Goal: Information Seeking & Learning: Learn about a topic

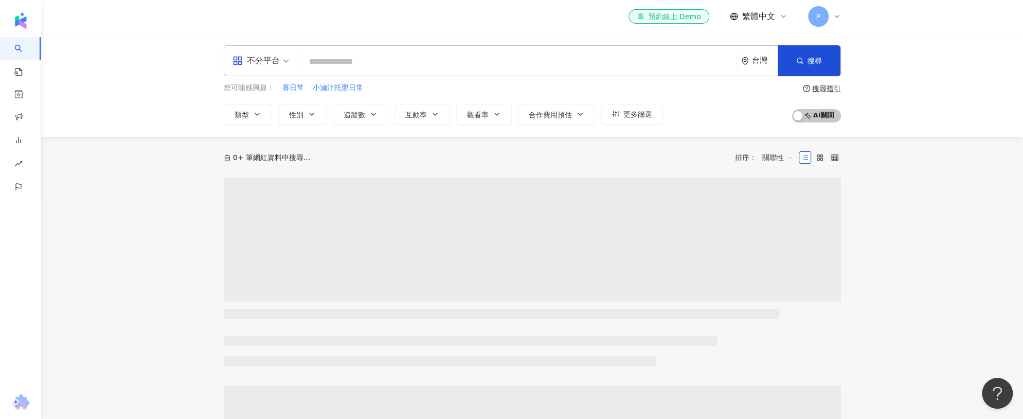
click at [363, 56] on input "search" at bounding box center [517, 62] width 429 height 20
type input "*"
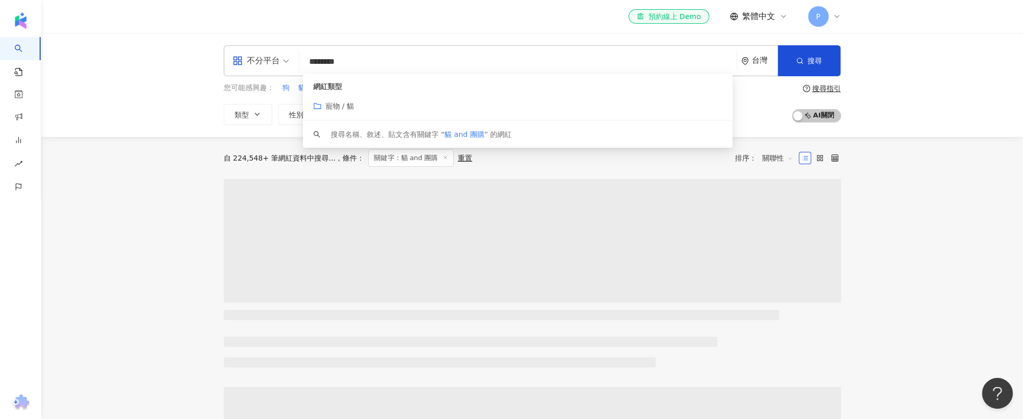
type input "********"
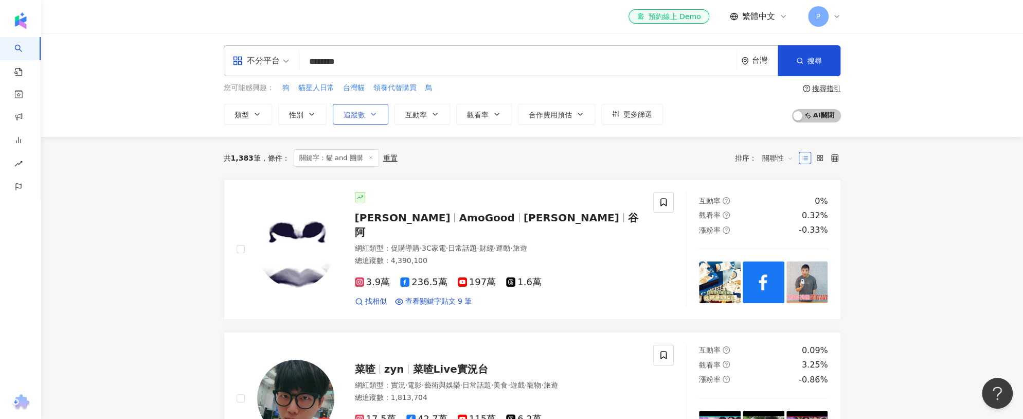
click at [348, 120] on button "追蹤數" at bounding box center [361, 114] width 56 height 21
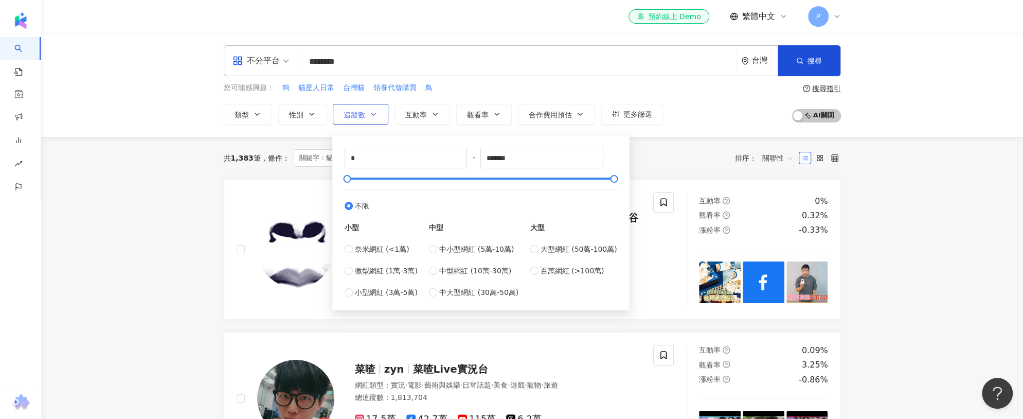
click at [354, 118] on button "追蹤數" at bounding box center [361, 114] width 56 height 21
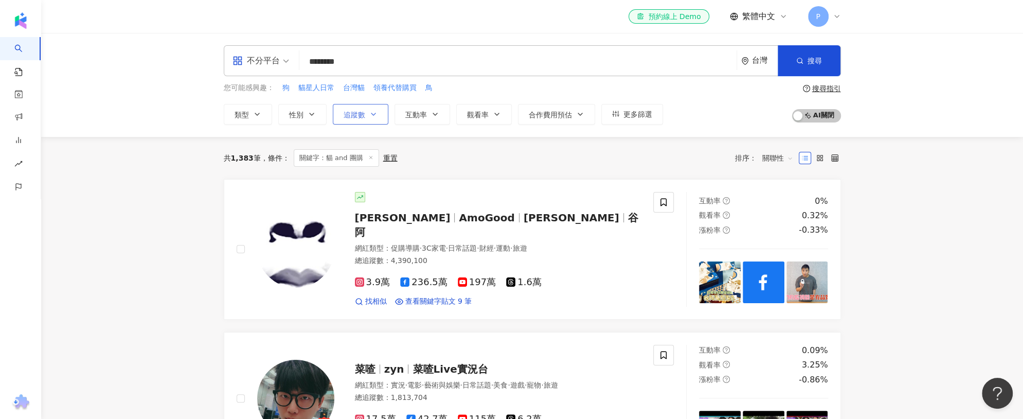
click at [356, 118] on span "追蹤數" at bounding box center [355, 115] width 22 height 8
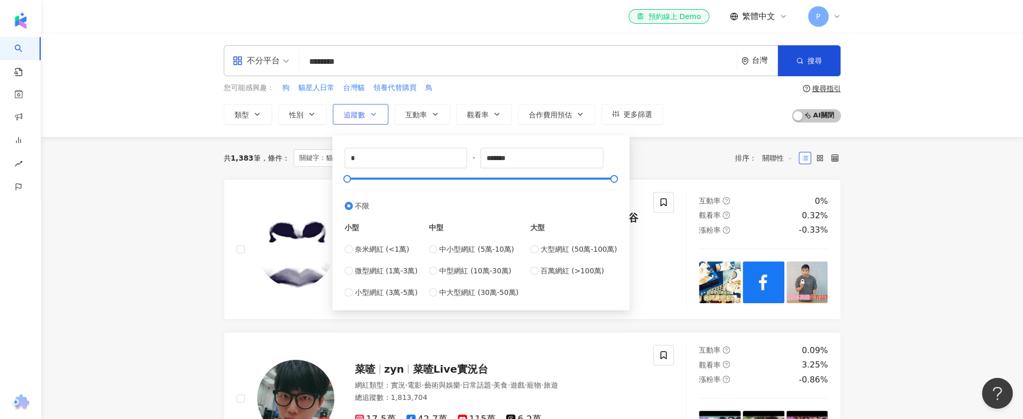
click at [359, 116] on span "追蹤數" at bounding box center [355, 115] width 22 height 8
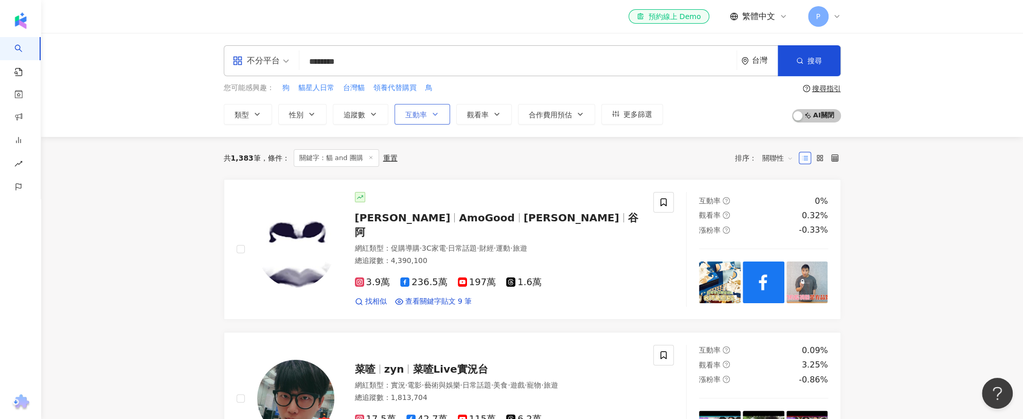
click at [417, 116] on span "互動率" at bounding box center [416, 115] width 22 height 8
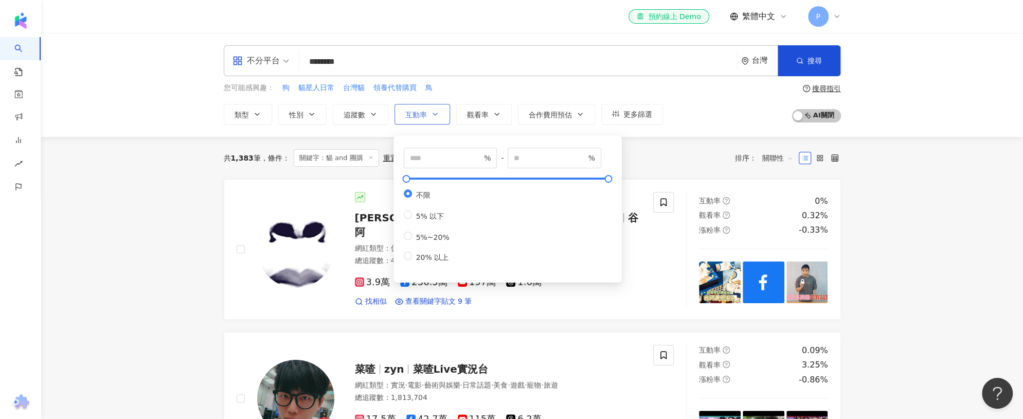
click at [417, 116] on span "互動率" at bounding box center [416, 115] width 22 height 8
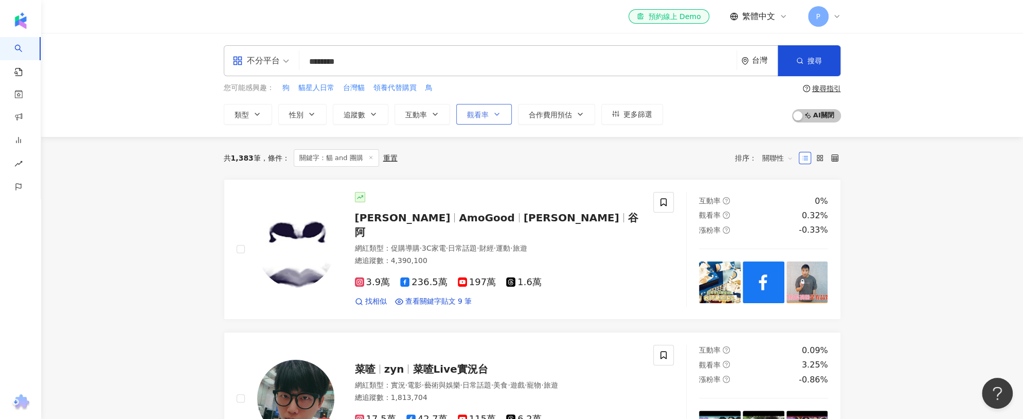
click at [495, 117] on icon "button" at bounding box center [497, 114] width 8 height 8
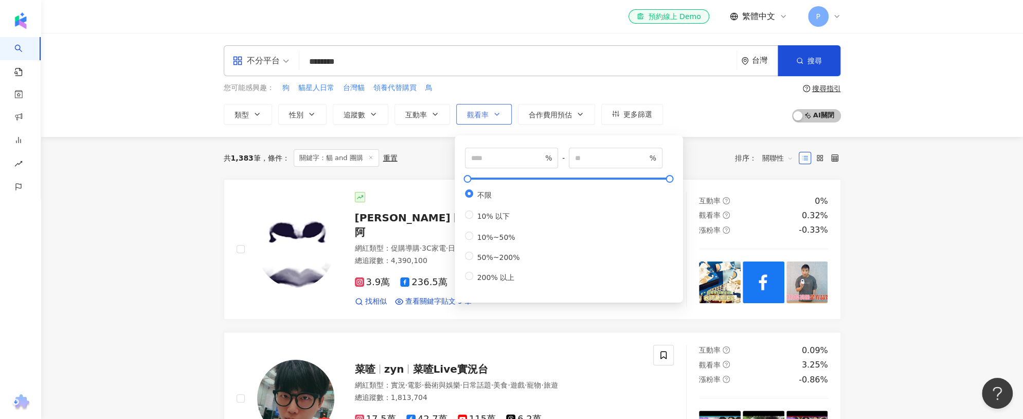
click at [496, 116] on icon "button" at bounding box center [497, 114] width 8 height 8
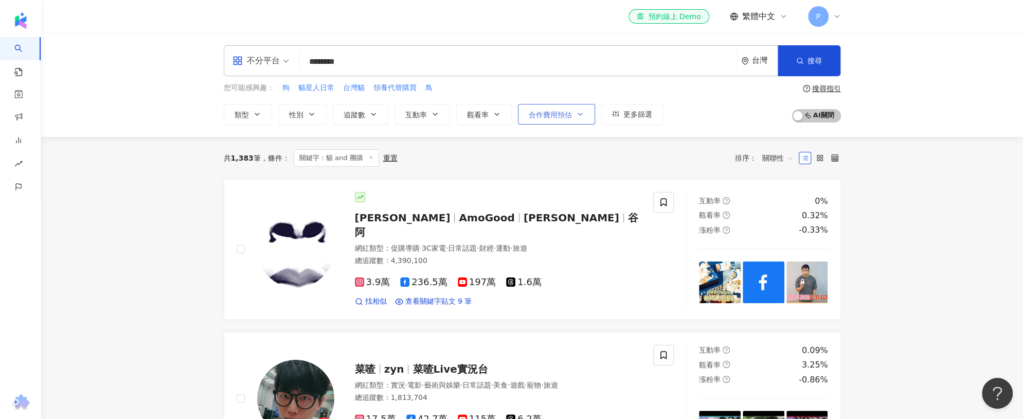
click at [558, 111] on span "合作費用預估" at bounding box center [550, 115] width 43 height 8
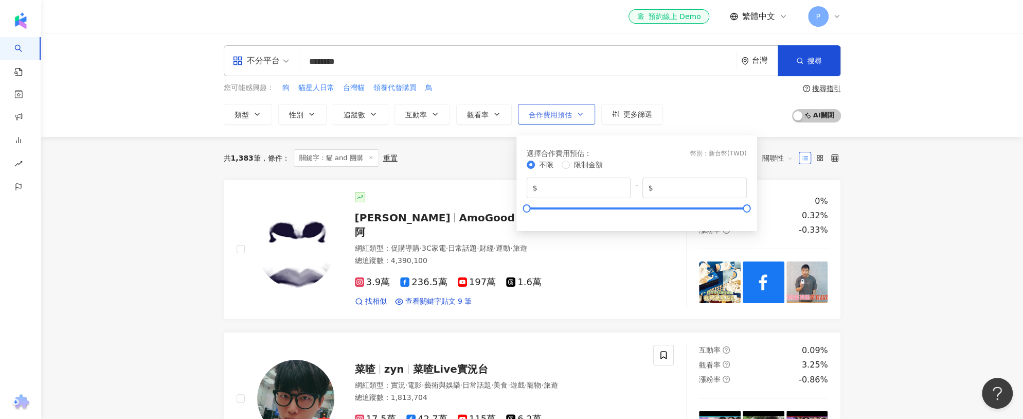
click at [558, 111] on span "合作費用預估" at bounding box center [550, 115] width 43 height 8
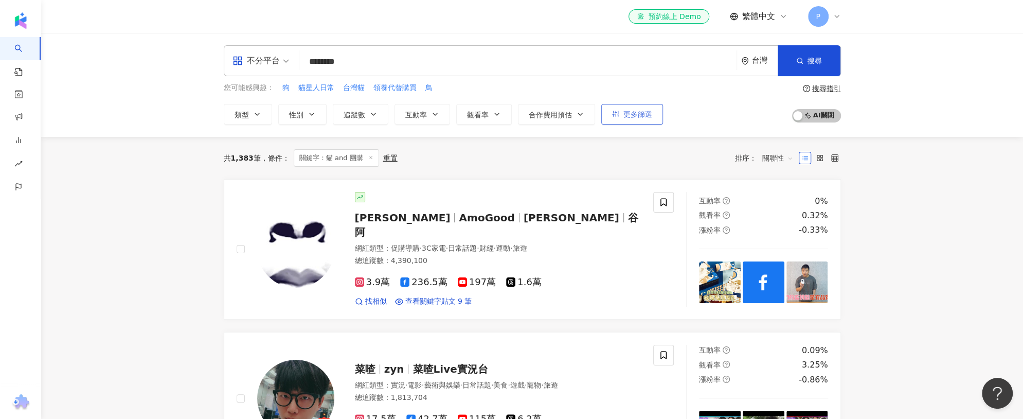
click at [655, 112] on button "更多篩選" at bounding box center [632, 114] width 62 height 21
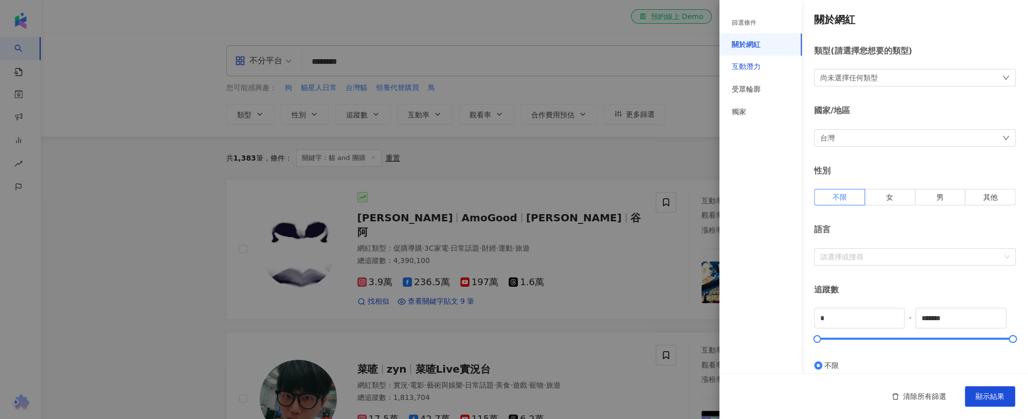
click at [748, 71] on div "互動潛力" at bounding box center [746, 67] width 29 height 10
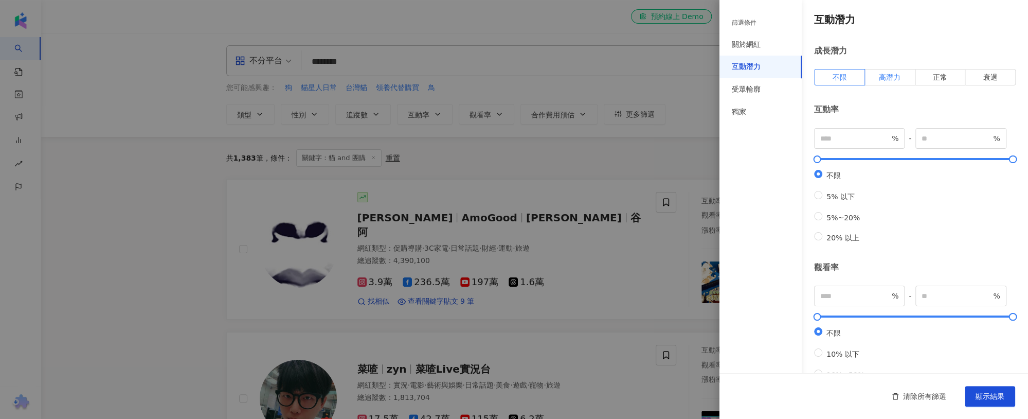
click at [889, 78] on span "高潛力" at bounding box center [890, 77] width 22 height 8
click at [995, 400] on button "顯示結果" at bounding box center [990, 396] width 50 height 21
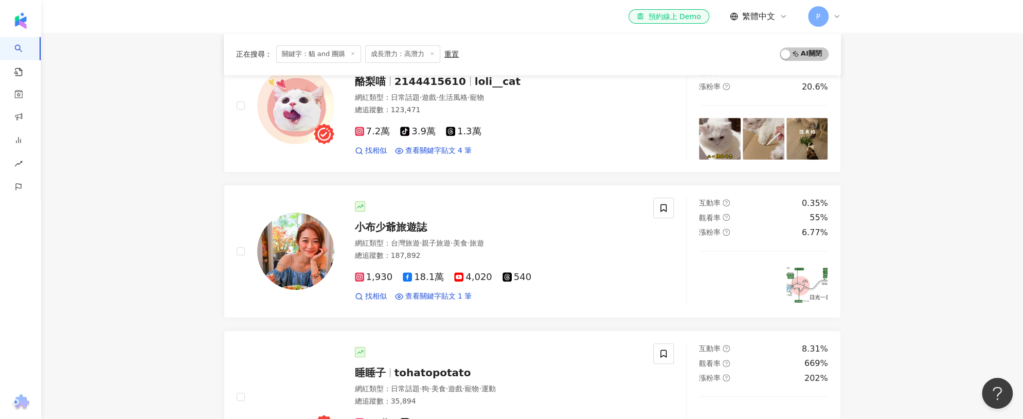
scroll to position [544, 0]
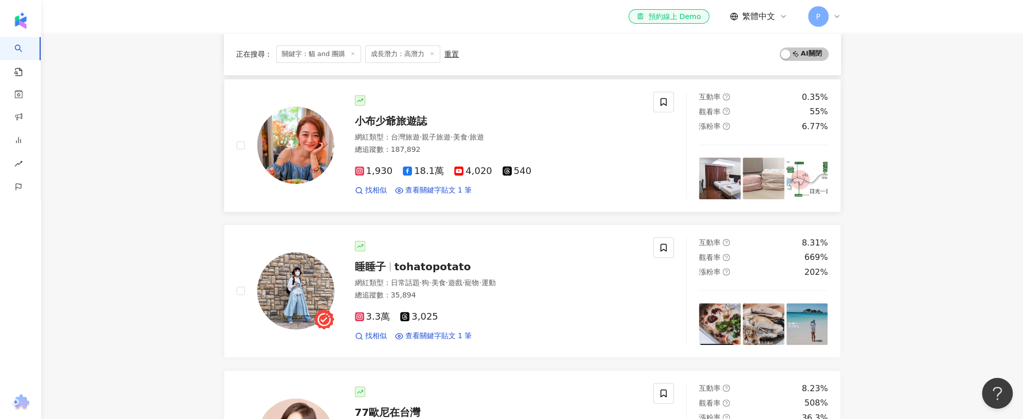
click at [400, 115] on span "小布少爺旅遊誌" at bounding box center [391, 121] width 72 height 12
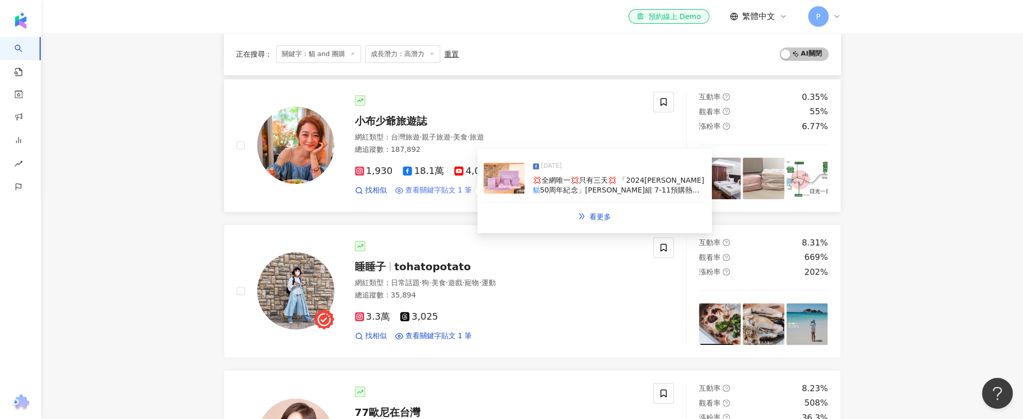
click at [413, 185] on span "查看關鍵字貼文 1 筆" at bounding box center [438, 190] width 67 height 10
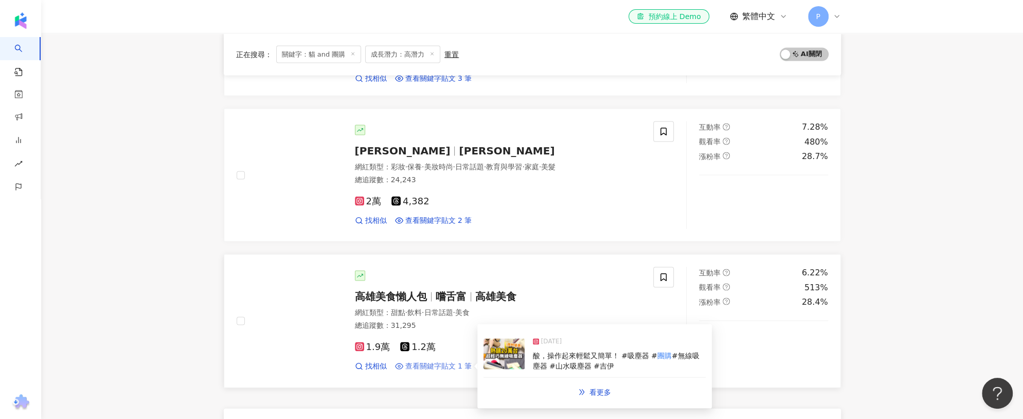
scroll to position [1622, 0]
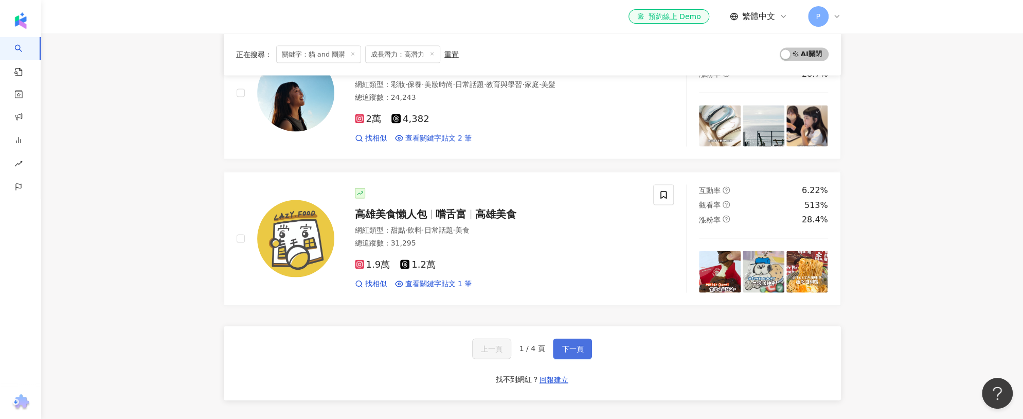
click at [571, 338] on button "下一頁" at bounding box center [572, 348] width 39 height 21
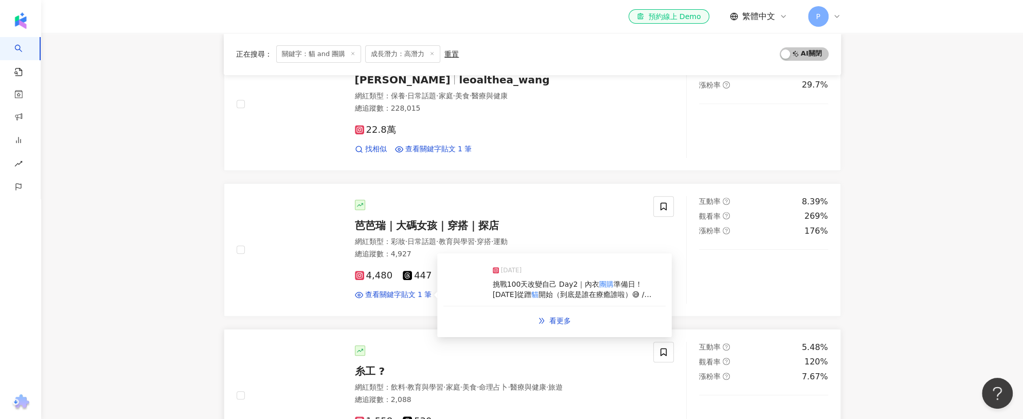
scroll to position [387, 0]
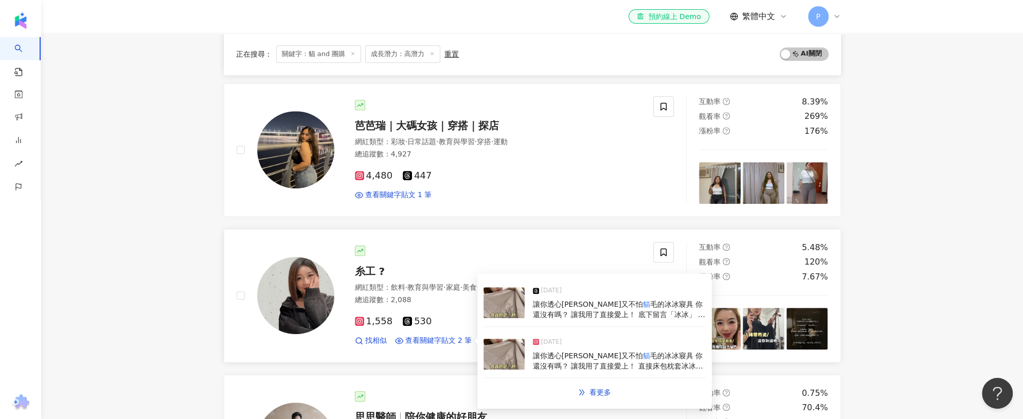
click at [503, 302] on img at bounding box center [503, 302] width 41 height 31
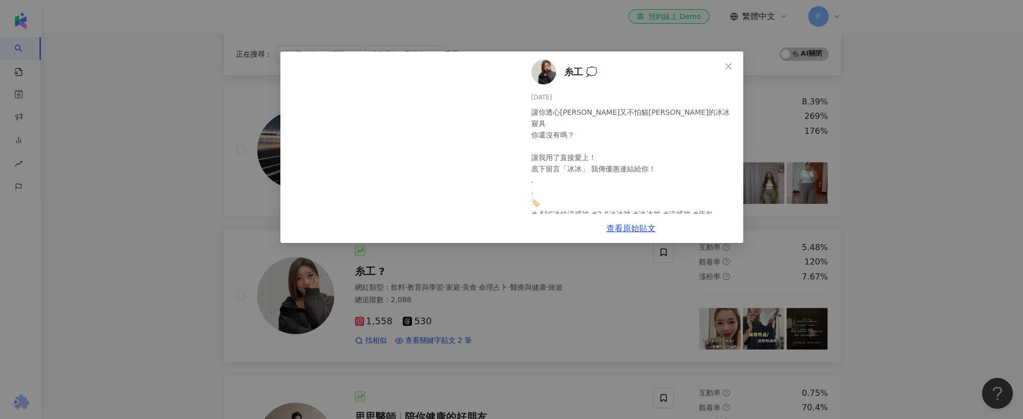
click at [503, 302] on div "糸工 💭 2025/4/20 讓你透心涼又不怕貓毛的冰冰寢具 你還沒有嗎？ 讓我用了直接愛上！ 底下留言「冰冰」 我傳優惠連結給你！ . . 🏷️ #-5°C…" at bounding box center [511, 209] width 1023 height 419
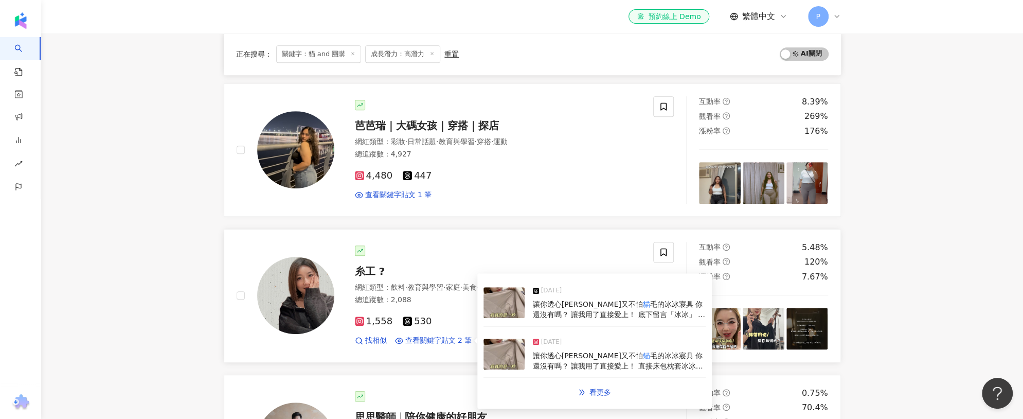
click at [499, 346] on img at bounding box center [503, 353] width 41 height 31
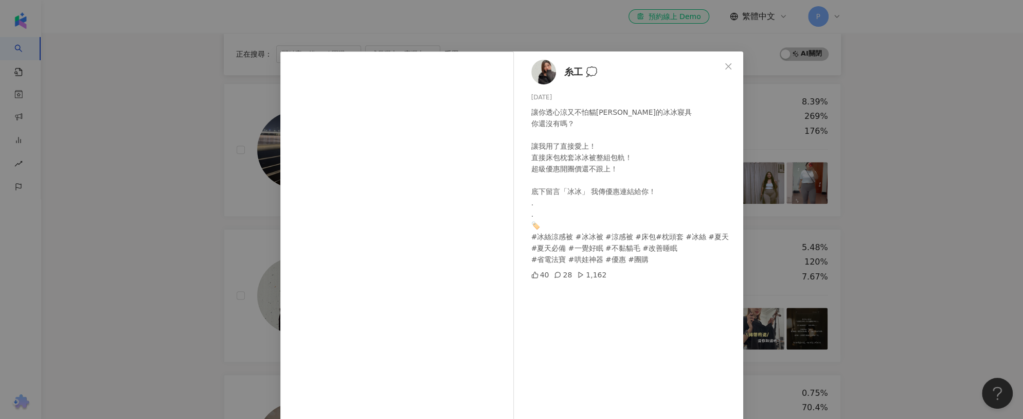
click at [201, 80] on div "糸工 💭 2025/4/20 讓你透心涼又不怕貓毛的冰冰寢具 你還沒有嗎？ 讓我用了直接愛上！ 直接床包枕套冰冰被整組包軌！ 超級優惠開團價還不跟上！ 底下留…" at bounding box center [511, 209] width 1023 height 419
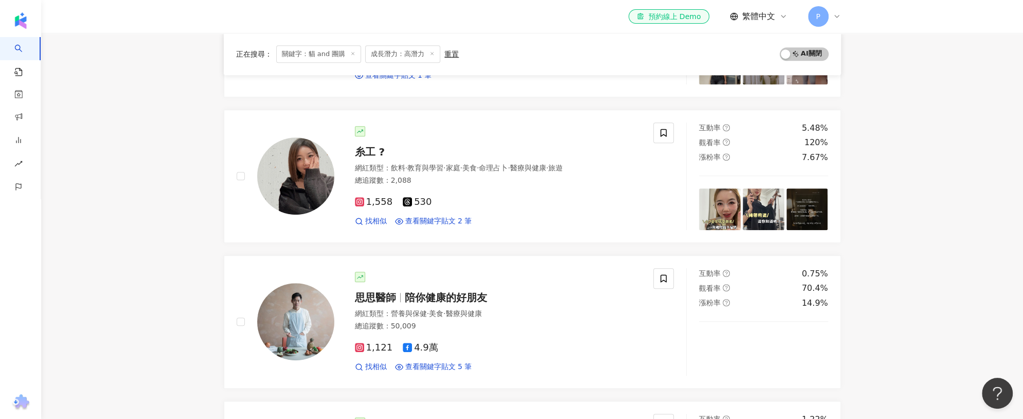
scroll to position [647, 0]
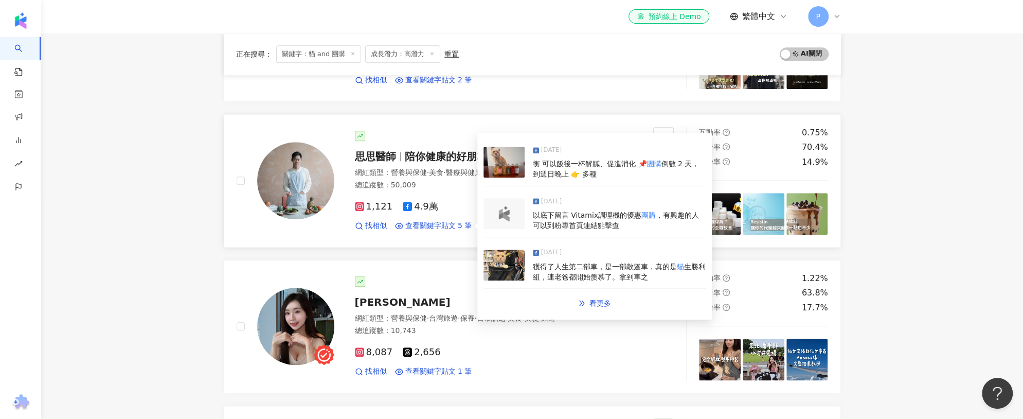
click at [501, 152] on img at bounding box center [503, 162] width 41 height 31
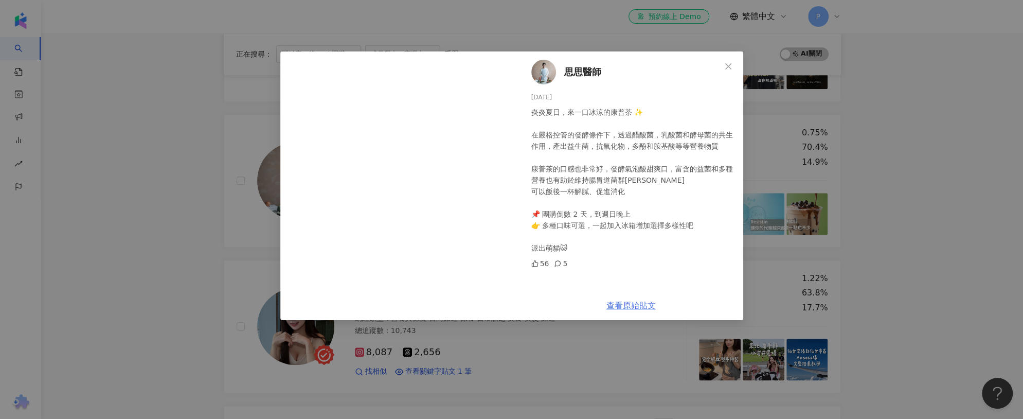
click at [619, 304] on link "查看原始貼文" at bounding box center [630, 305] width 49 height 10
click at [184, 149] on div "思思醫師 2025/8/16 炎炎夏日，來一口冰涼的康普茶 ✨ 在嚴格控管的發酵條件下，透過醋酸菌，乳酸菌和酵母菌的共生作用，產出益生菌，抗氧化物，多酚和胺基…" at bounding box center [511, 209] width 1023 height 419
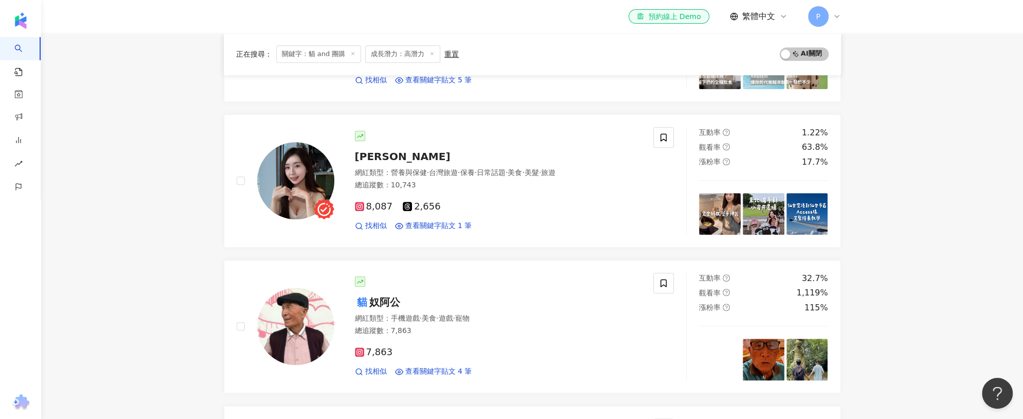
scroll to position [872, 0]
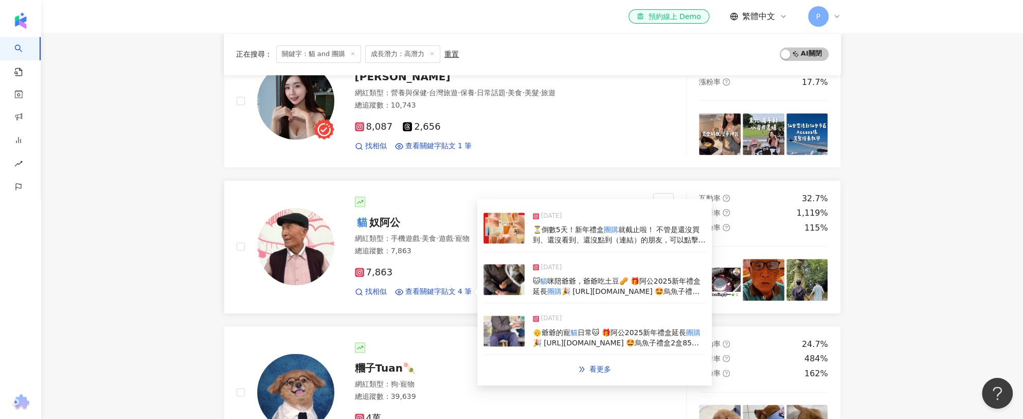
click at [499, 228] on img at bounding box center [503, 227] width 41 height 31
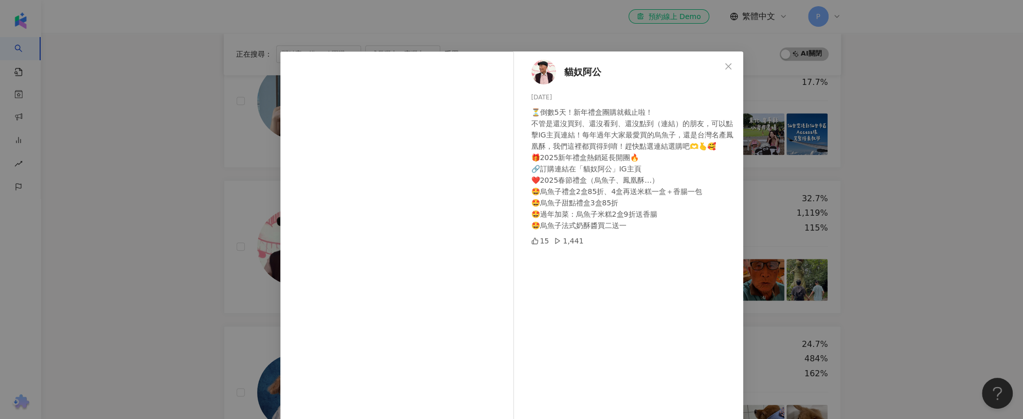
click at [237, 251] on div "貓奴阿公 2025/1/16 ⏳倒數5天！新年禮盒團購就截止啦！ 不管是還沒買到、還沒看到、還沒點到（連結）的朋友，可以點擊IG主頁連結！每年過年大家最愛買的…" at bounding box center [511, 209] width 1023 height 419
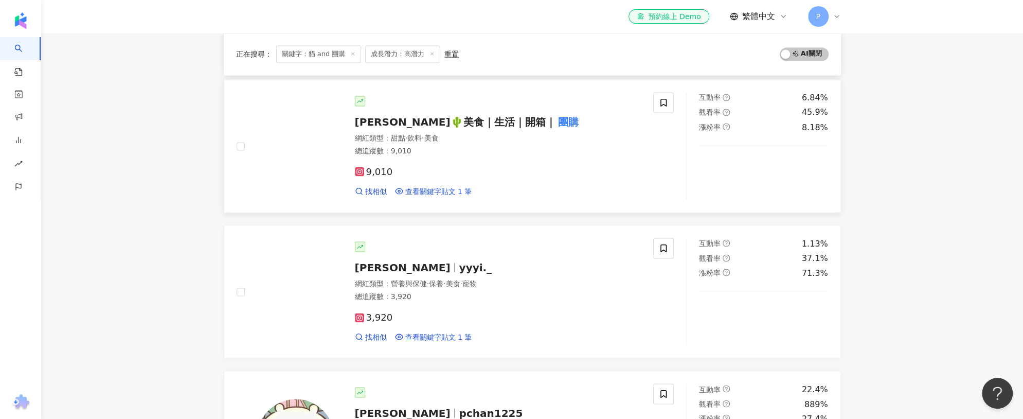
scroll to position [1525, 0]
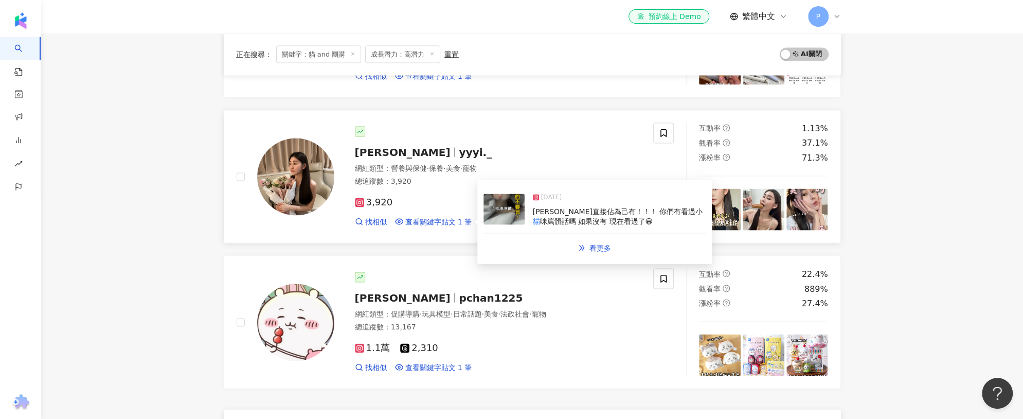
click at [494, 207] on img at bounding box center [503, 208] width 41 height 31
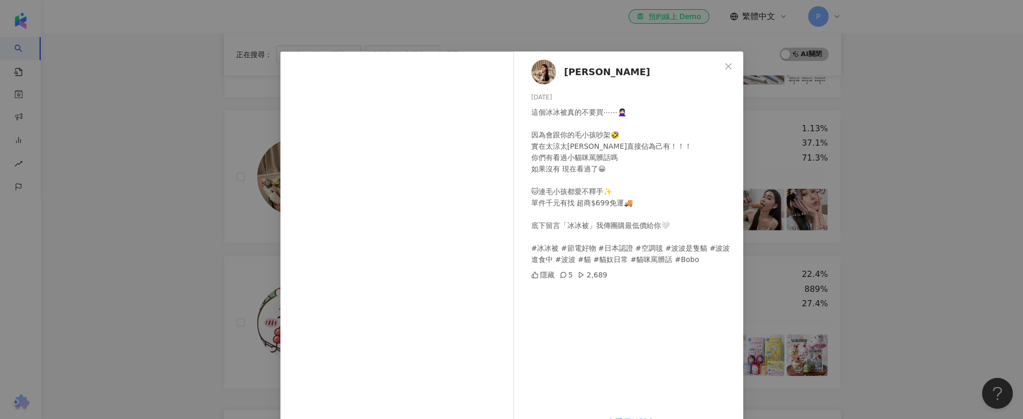
scroll to position [30, 0]
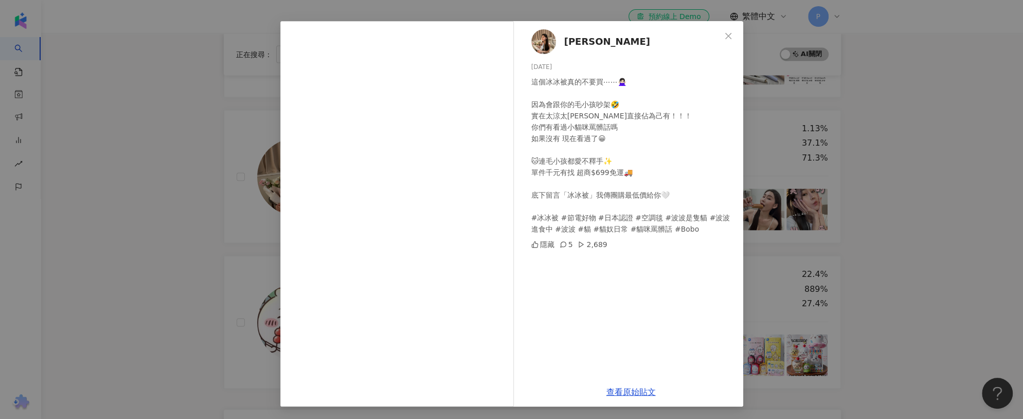
click at [185, 224] on div "林伊 2024/10/22 這個冰冰被真的不要買⋯⋯🙅🏻‍♀️ 因為會跟你的毛小孩吵架🤣 實在太涼太舒服波波直接佔為己有！！！ 你們有看過小貓咪罵髒話嗎 如果…" at bounding box center [511, 209] width 1023 height 419
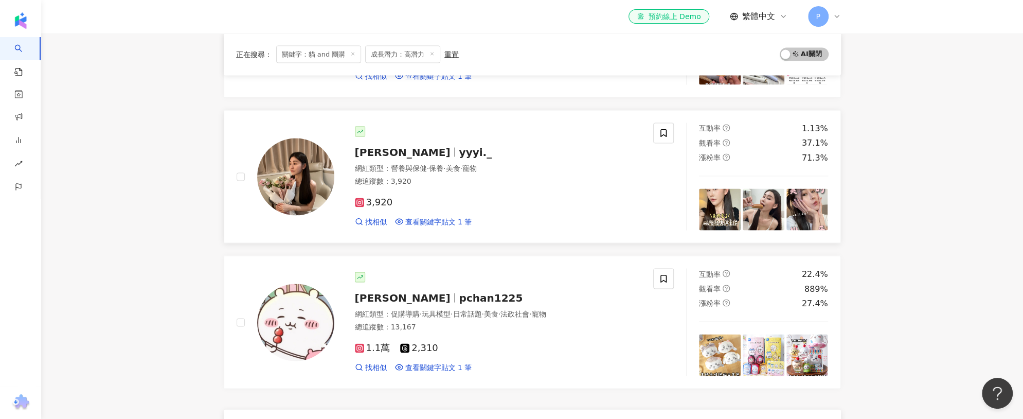
click at [372, 146] on span "[PERSON_NAME]" at bounding box center [403, 152] width 96 height 12
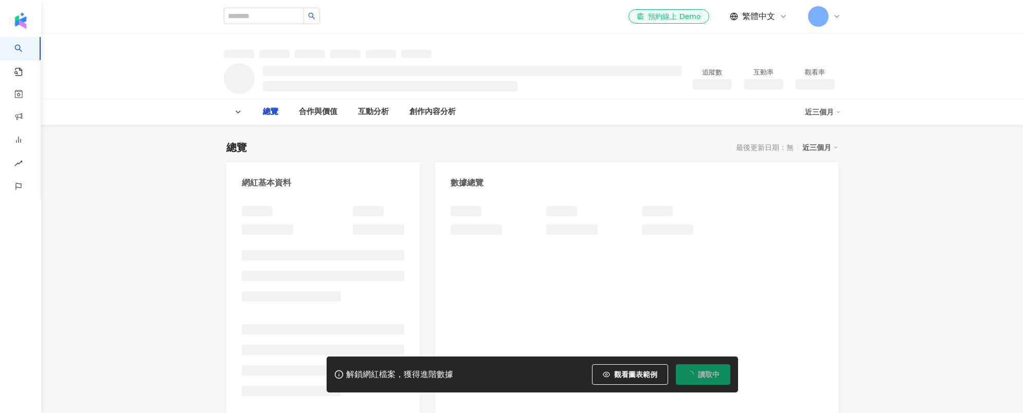
type input "********"
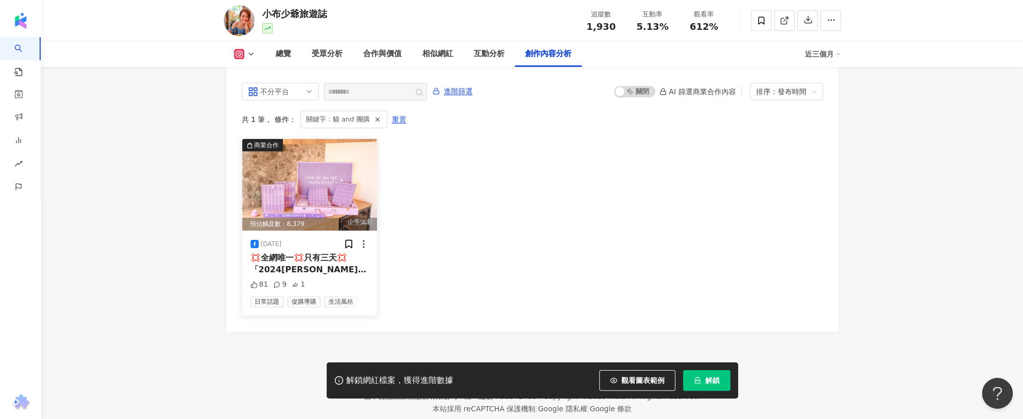
scroll to position [3131, 0]
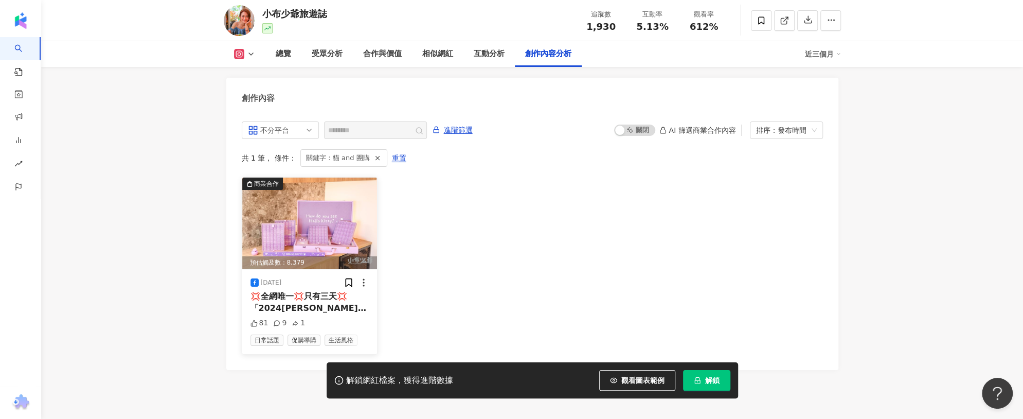
click at [346, 212] on img at bounding box center [309, 223] width 135 height 92
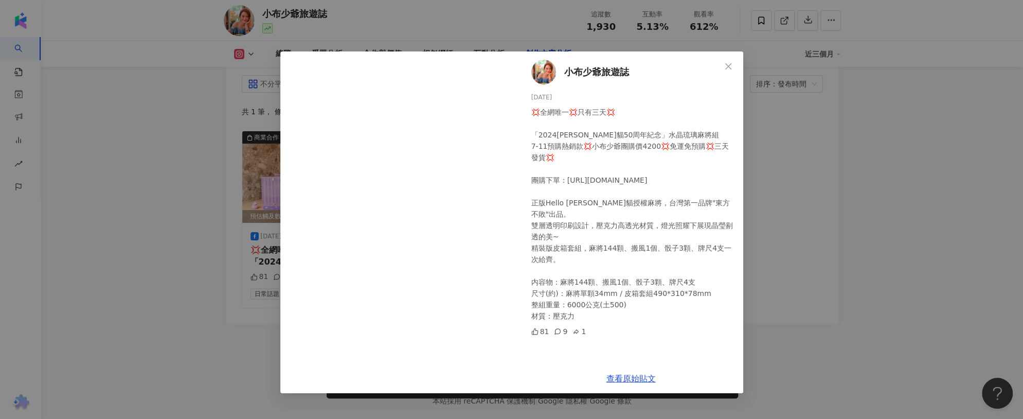
scroll to position [3184, 0]
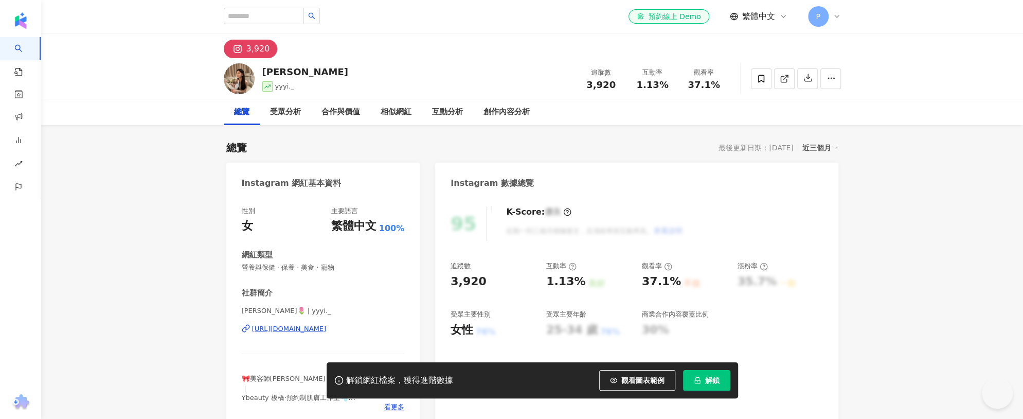
scroll to position [23, 0]
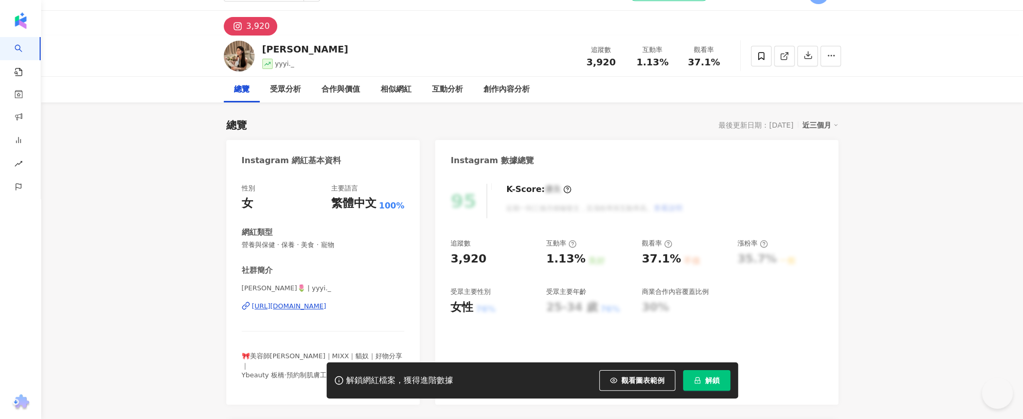
click at [316, 302] on div "[URL][DOMAIN_NAME]" at bounding box center [289, 305] width 75 height 9
